Goal: Information Seeking & Learning: Learn about a topic

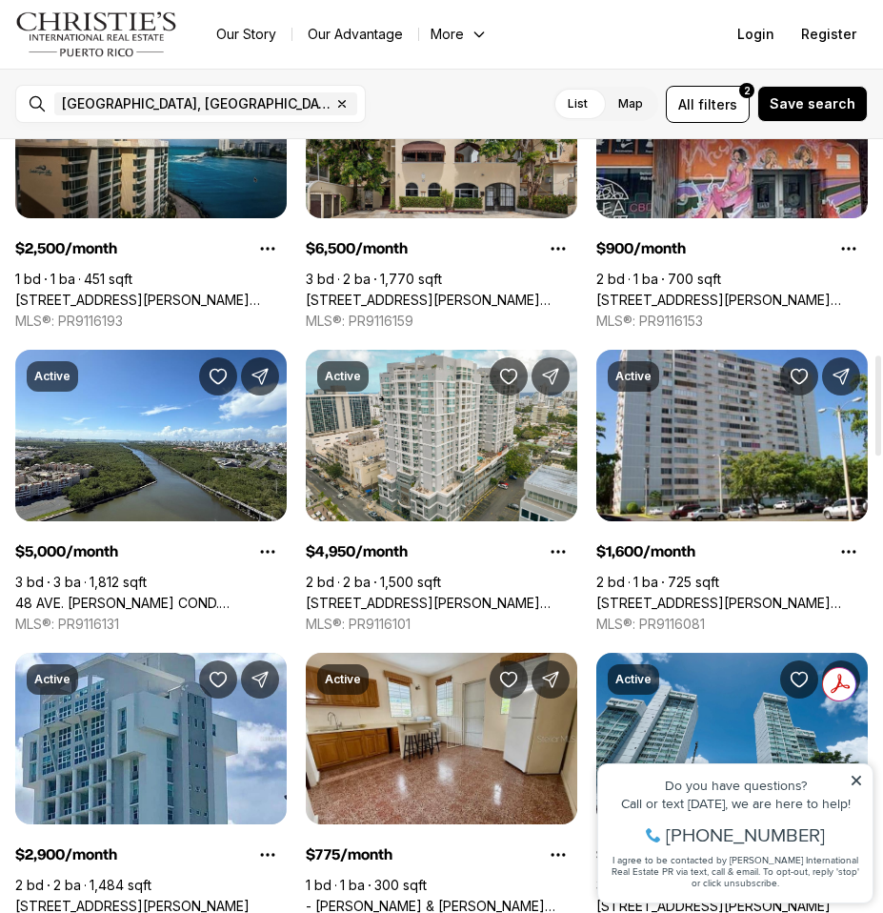
scroll to position [1683, 0]
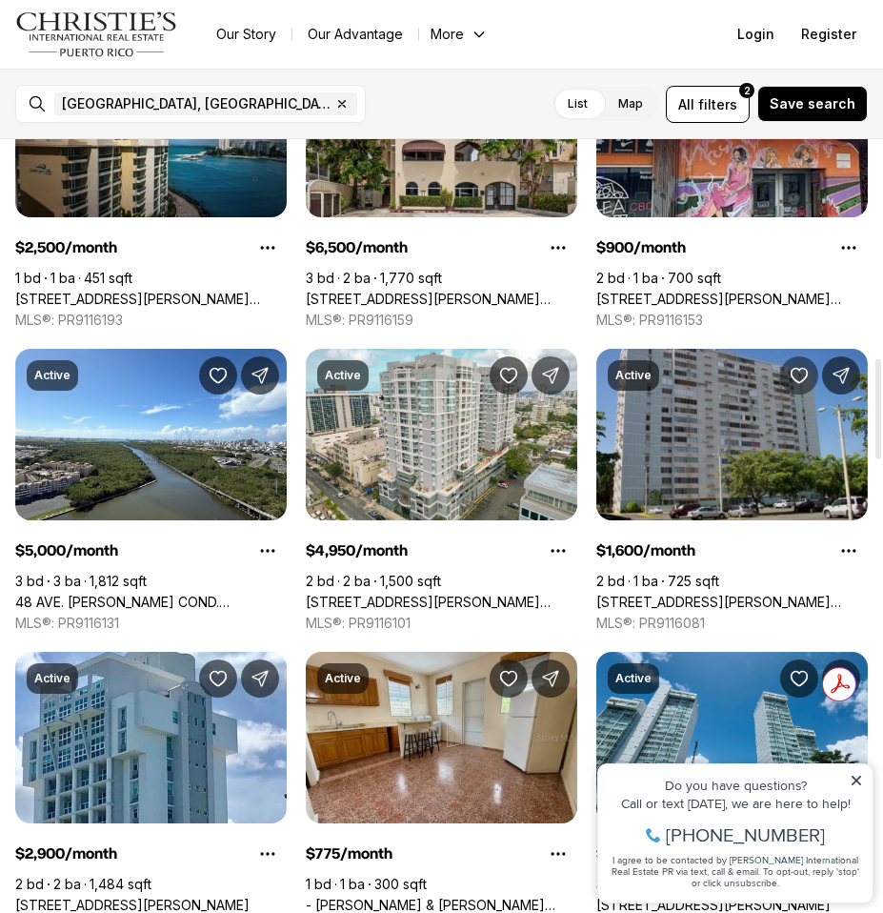
click at [804, 369] on icon "Save Property: 210 JOSE OLIVER ST #701" at bounding box center [800, 376] width 16 height 14
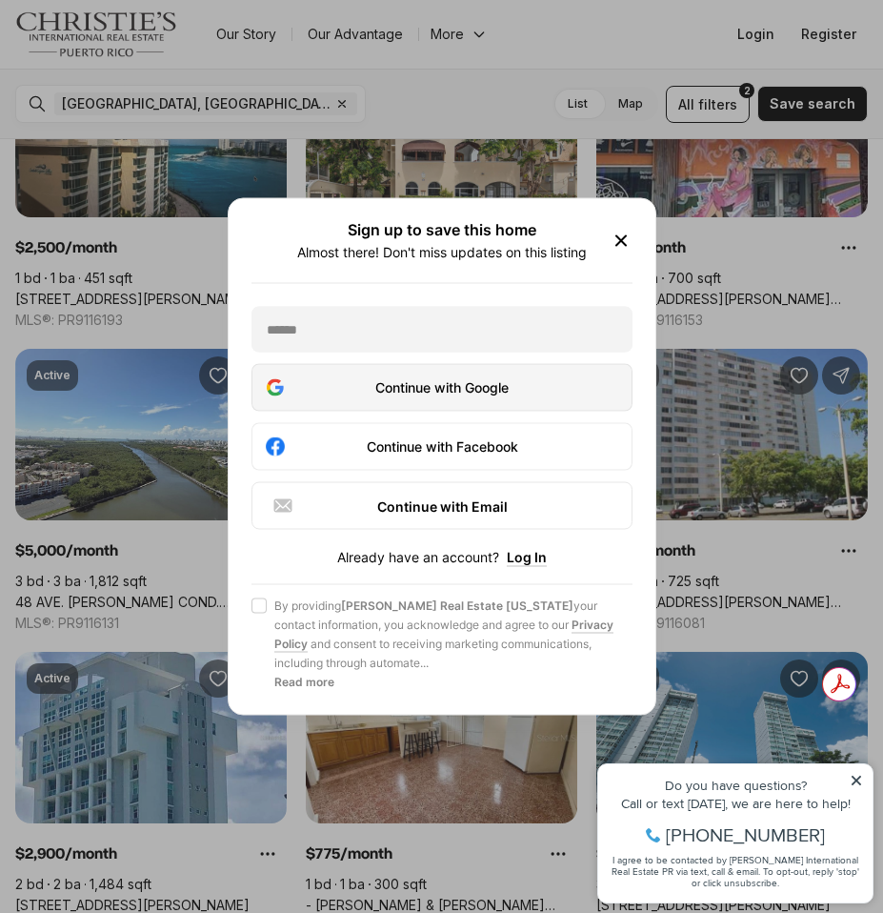
click at [535, 394] on div "Continue with Google" at bounding box center [442, 387] width 356 height 23
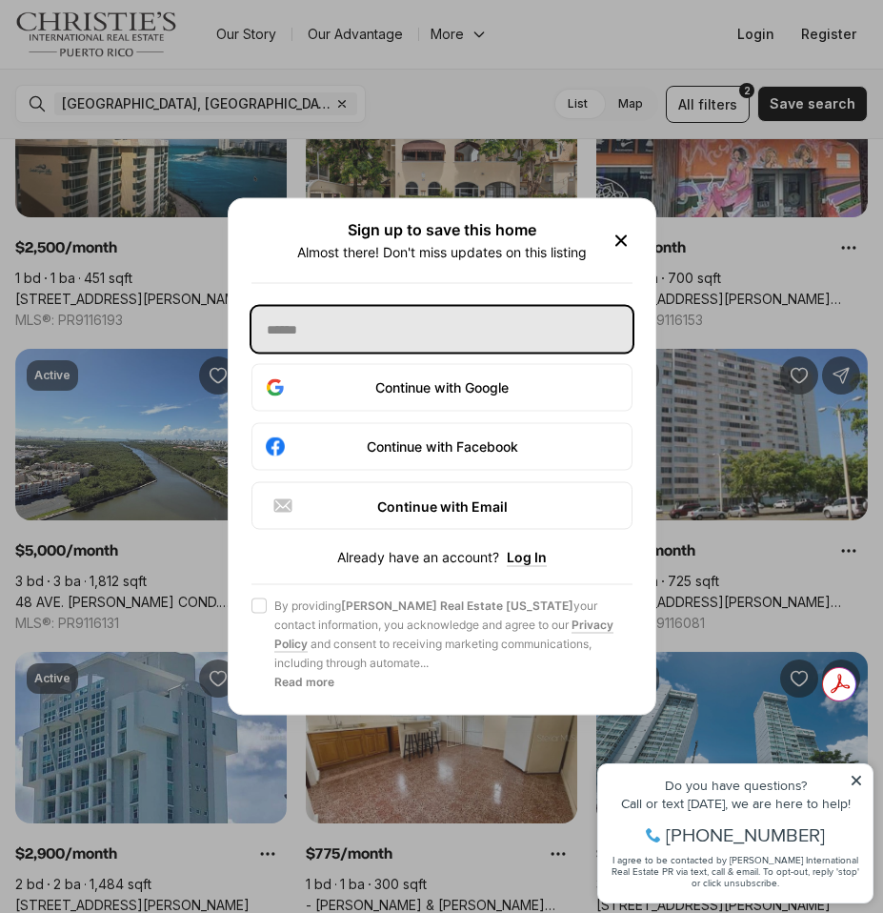
click at [452, 353] on input "text" at bounding box center [442, 330] width 381 height 46
type input "**********"
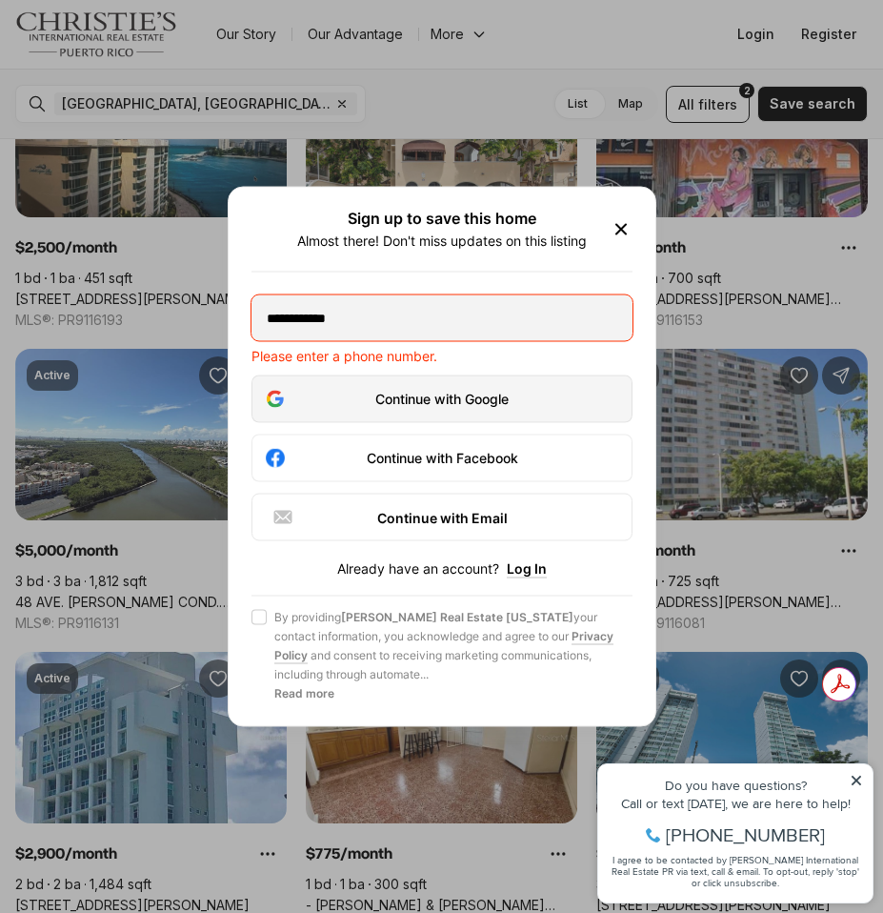
click at [458, 386] on button "Continue with Google" at bounding box center [442, 399] width 381 height 48
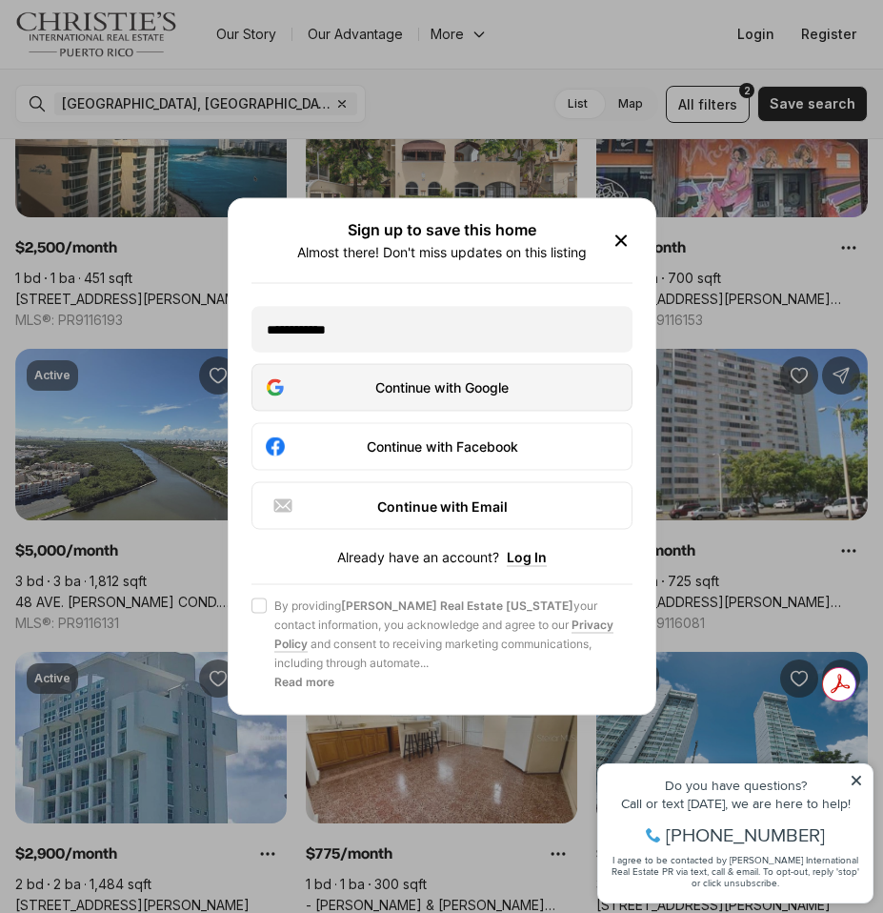
click at [496, 399] on div "Continue with Google" at bounding box center [442, 387] width 356 height 23
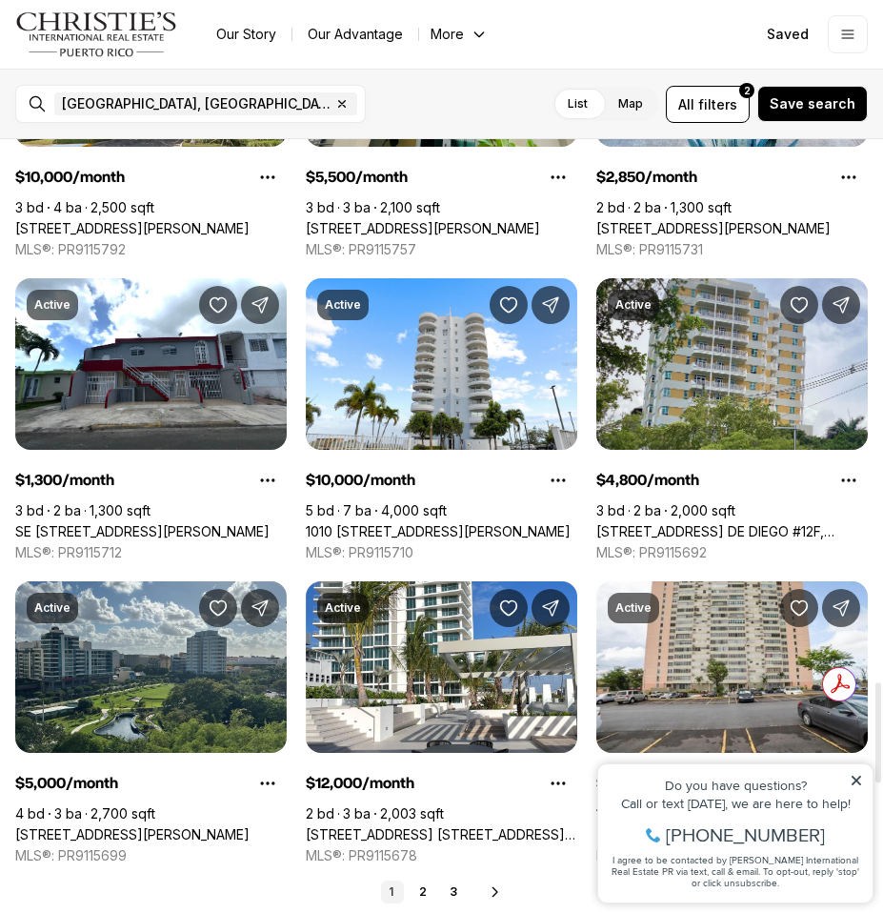
scroll to position [4579, 0]
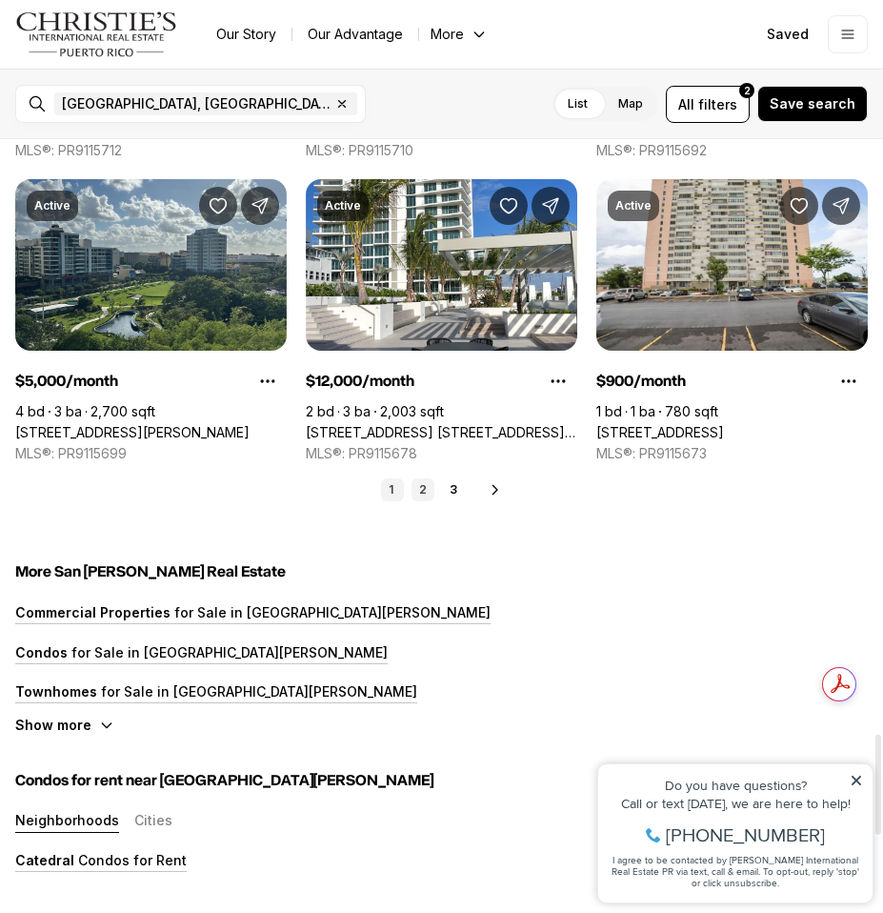
click at [414, 485] on link "2" at bounding box center [423, 489] width 23 height 23
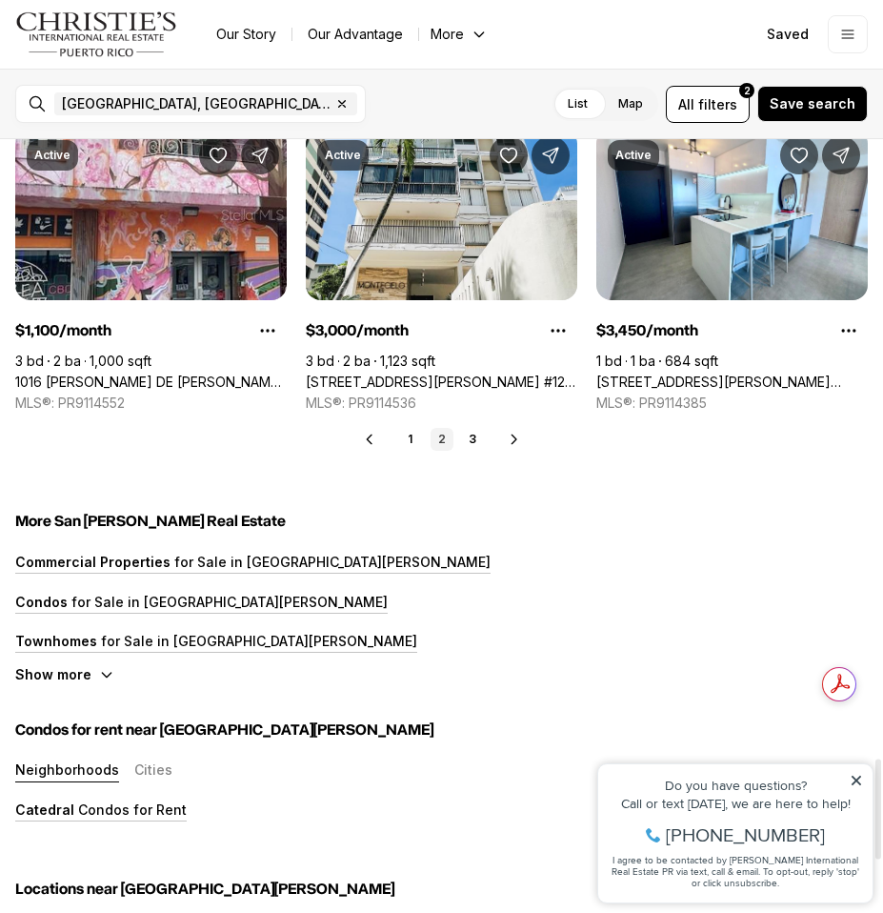
scroll to position [4590, 0]
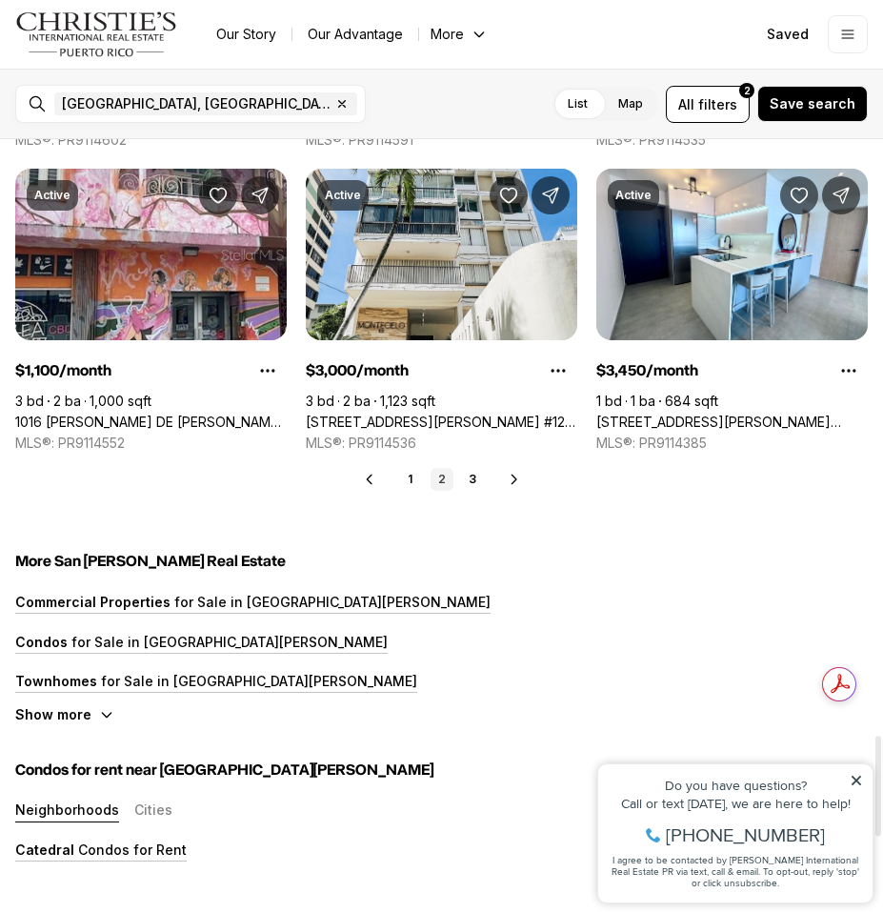
click at [385, 484] on div "Prev 1 2 3 Next" at bounding box center [441, 479] width 853 height 23
click at [393, 477] on div "Prev 1 2 3 Next" at bounding box center [441, 479] width 853 height 23
click at [400, 476] on link "1" at bounding box center [411, 479] width 23 height 23
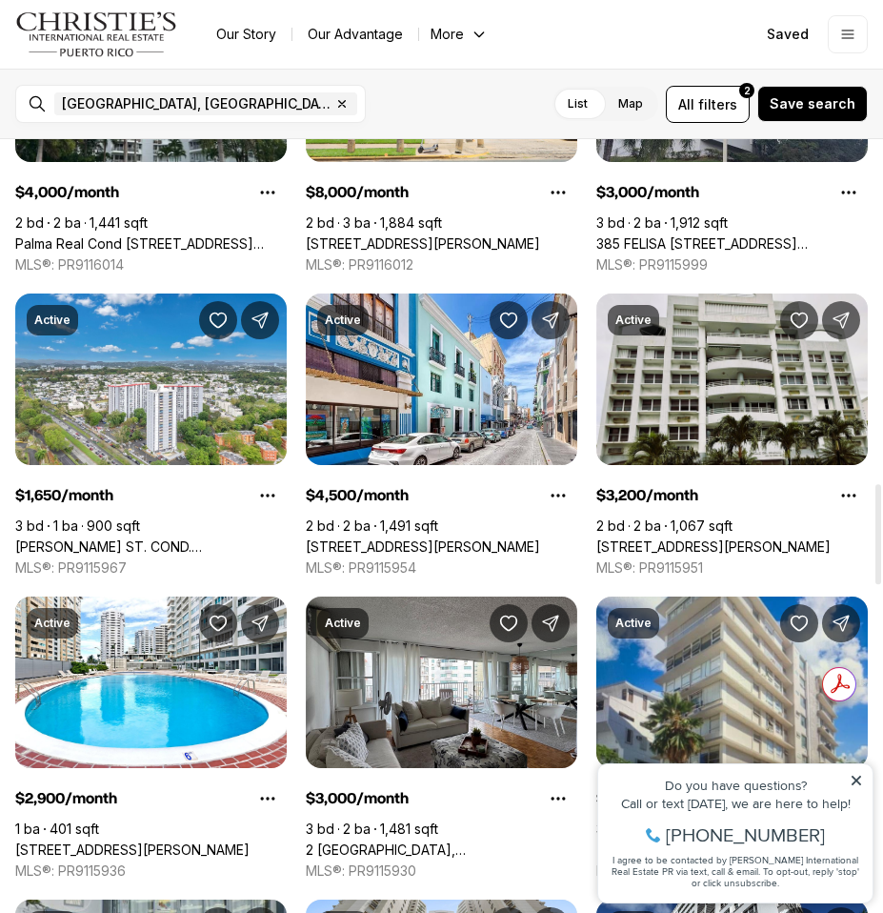
scroll to position [2649, 0]
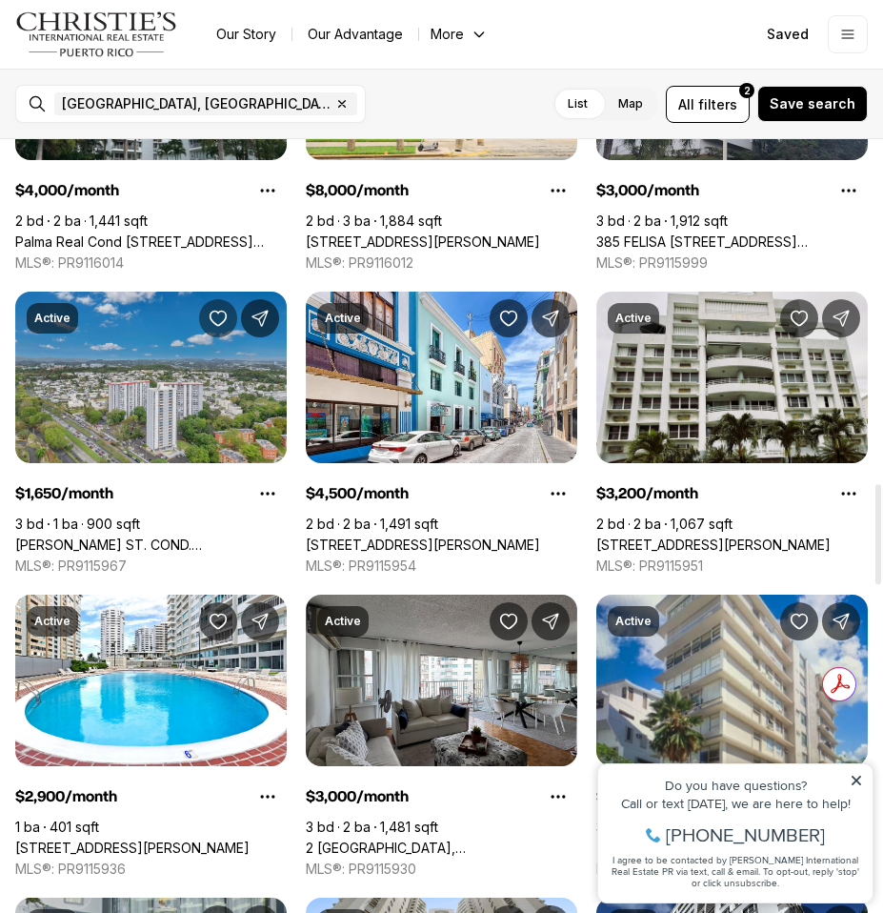
click at [213, 313] on icon "Save Property: ALMONTE ST. COND. GUARIONEX #APT. 2003" at bounding box center [218, 318] width 19 height 19
click at [193, 538] on link "[PERSON_NAME] ST. COND. [PERSON_NAME] #APT. 2003, [GEOGRAPHIC_DATA][PERSON_NAME…" at bounding box center [151, 544] width 272 height 17
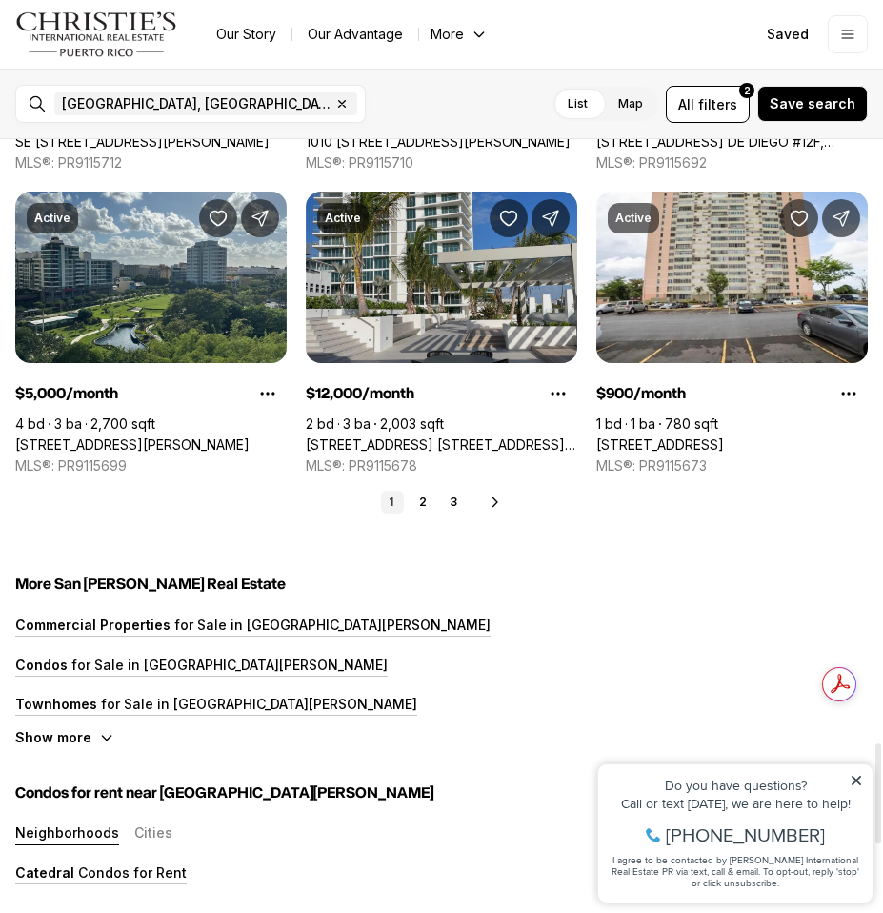
scroll to position [4560, 0]
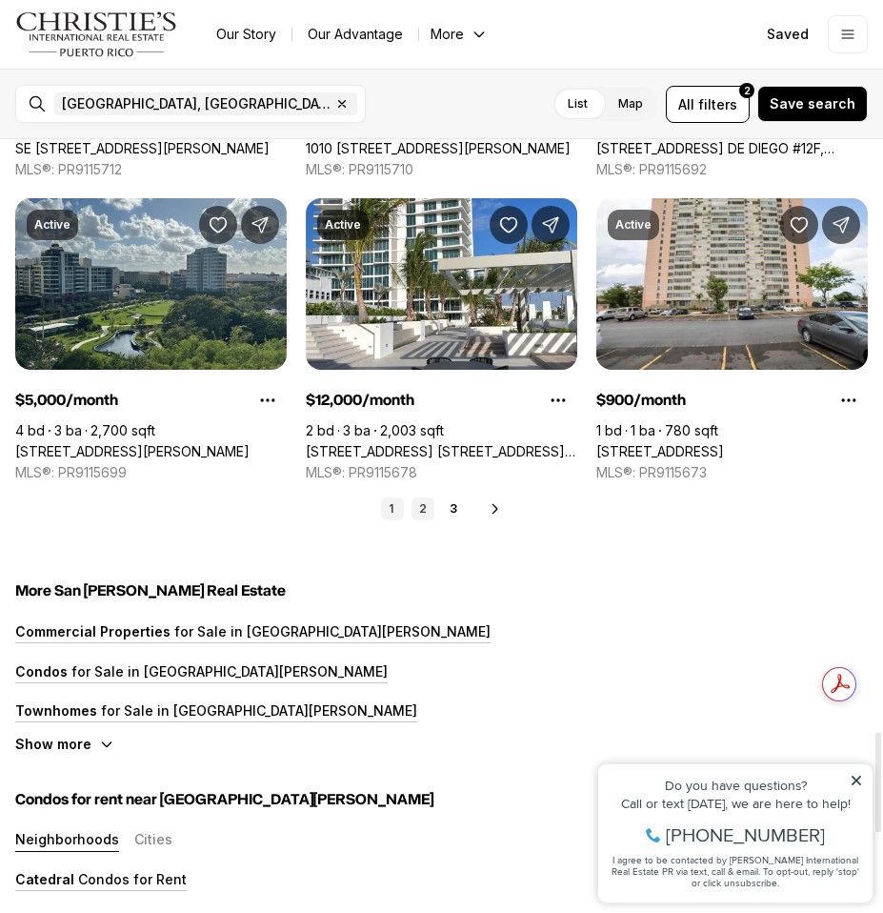
click at [420, 508] on link "2" at bounding box center [423, 508] width 23 height 23
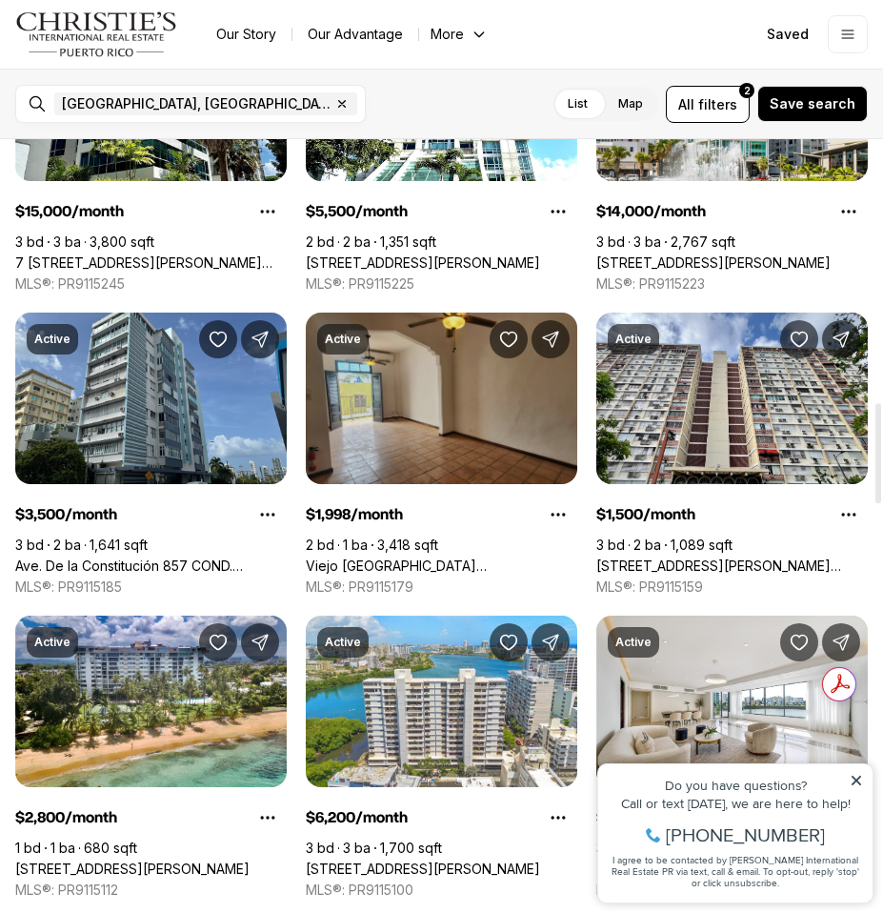
scroll to position [2026, 0]
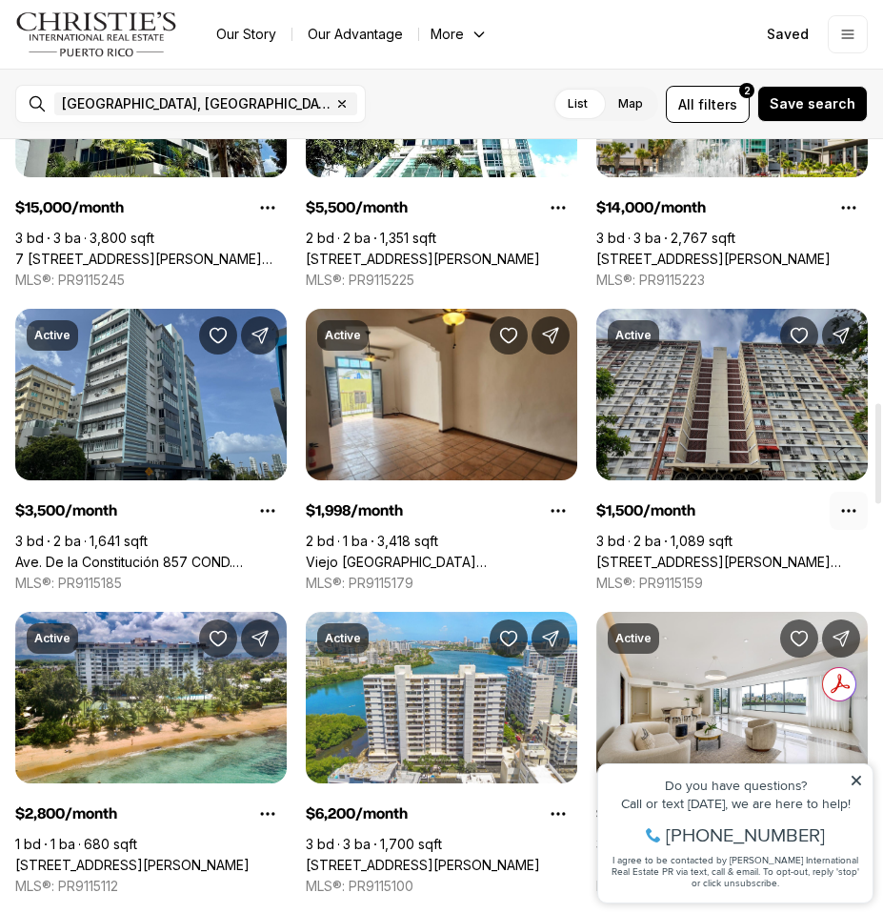
click at [854, 507] on icon "Property options" at bounding box center [848, 510] width 19 height 19
click at [800, 332] on icon "Save Property: 36 CALLE NEVAREZ" at bounding box center [799, 335] width 19 height 19
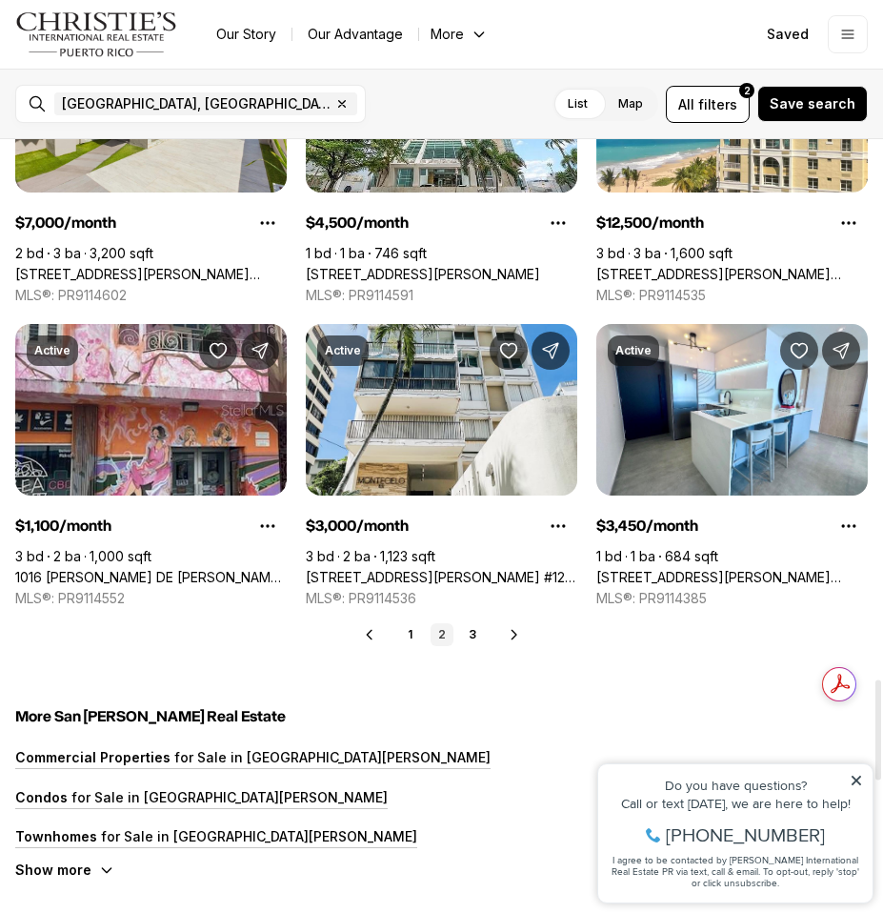
scroll to position [4580, 0]
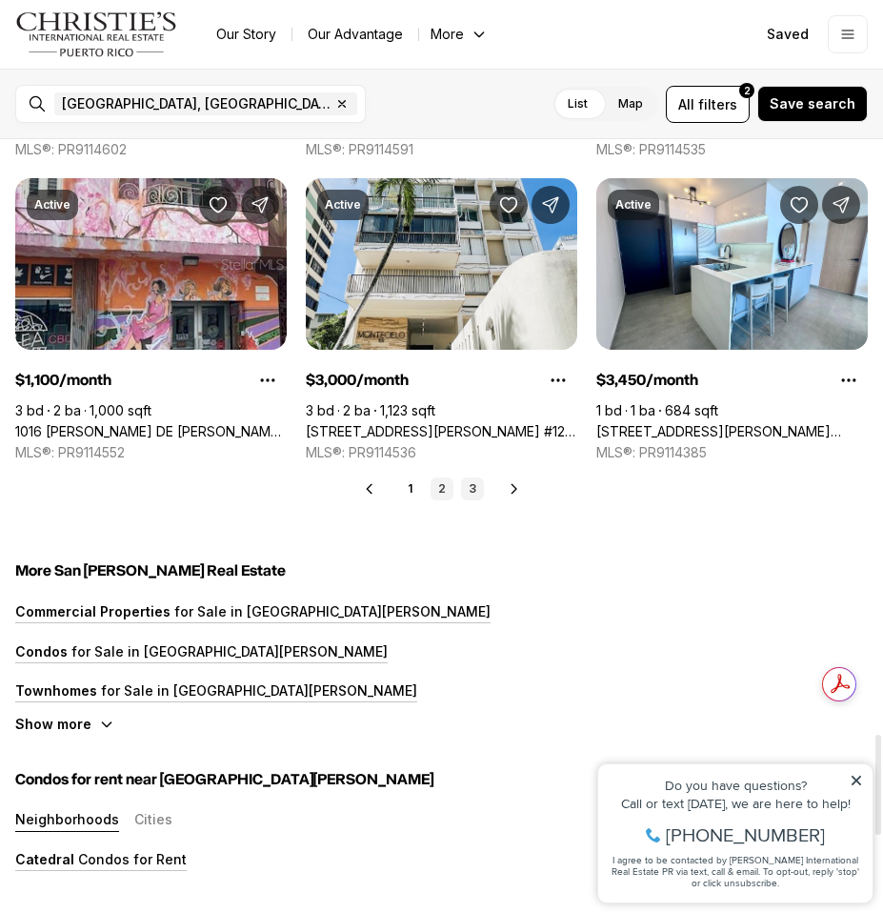
click at [470, 495] on link "3" at bounding box center [472, 488] width 23 height 23
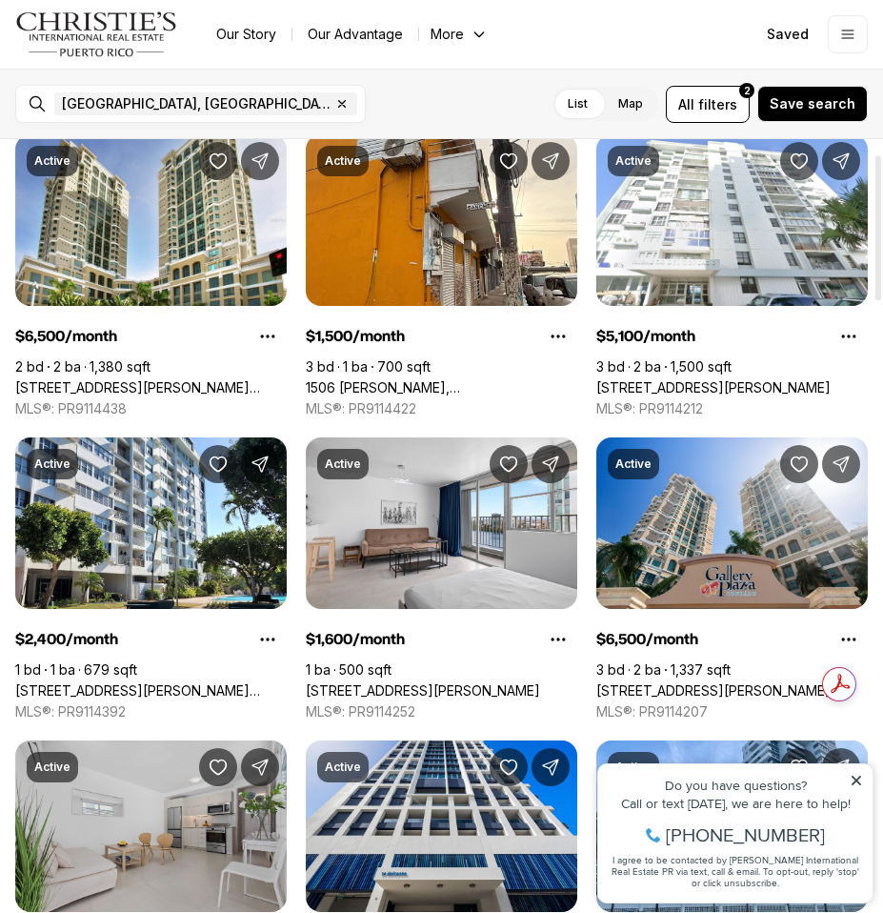
scroll to position [0, 0]
